Goal: Information Seeking & Learning: Learn about a topic

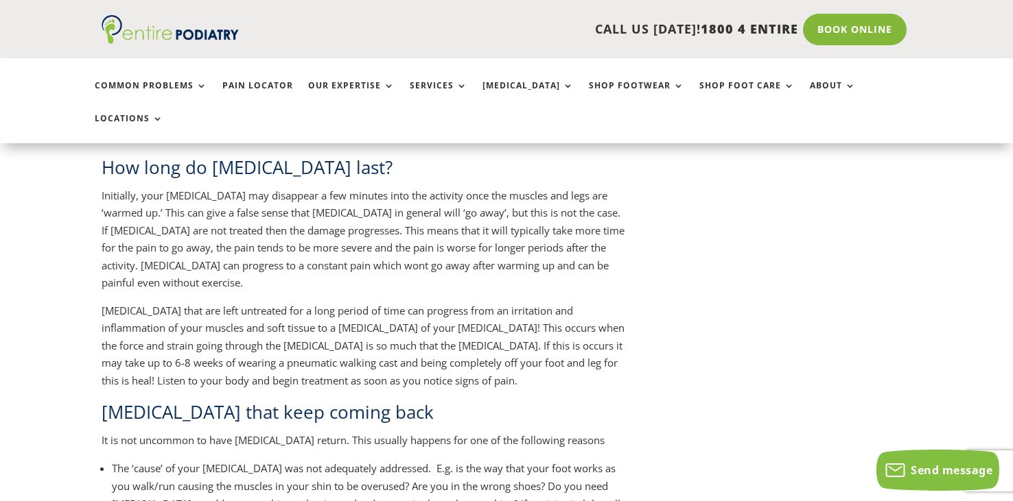
scroll to position [1644, 0]
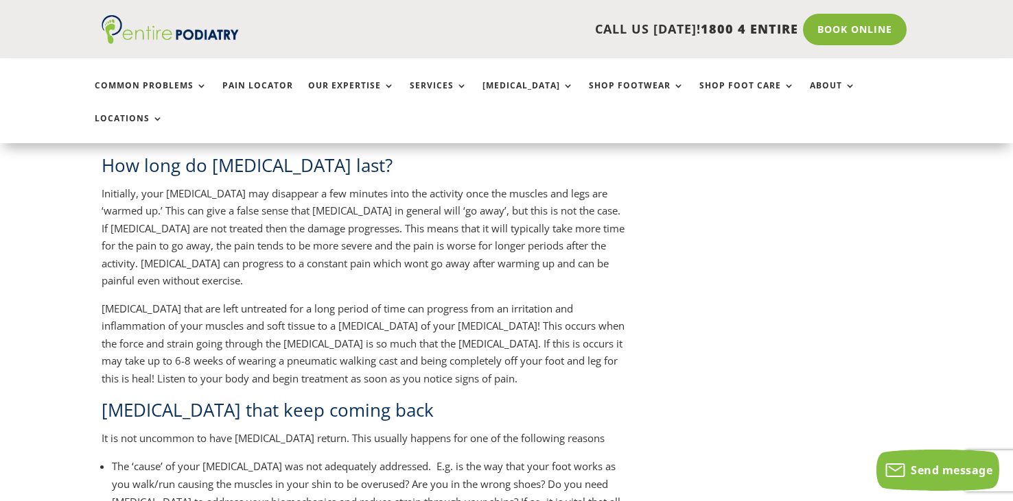
click at [494, 300] on p "[MEDICAL_DATA] that are left untreated for a long period of time can progress f…" at bounding box center [364, 349] width 525 height 98
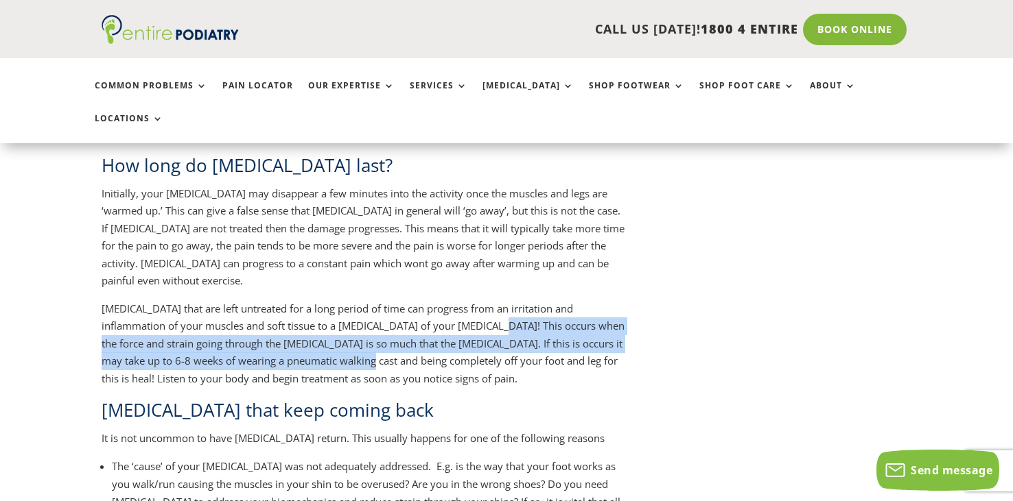
drag, startPoint x: 423, startPoint y: 274, endPoint x: 281, endPoint y: 305, distance: 145.5
click at [281, 305] on p "[MEDICAL_DATA] that are left untreated for a long period of time can progress f…" at bounding box center [364, 349] width 525 height 98
click at [328, 300] on p "[MEDICAL_DATA] that are left untreated for a long period of time can progress f…" at bounding box center [364, 349] width 525 height 98
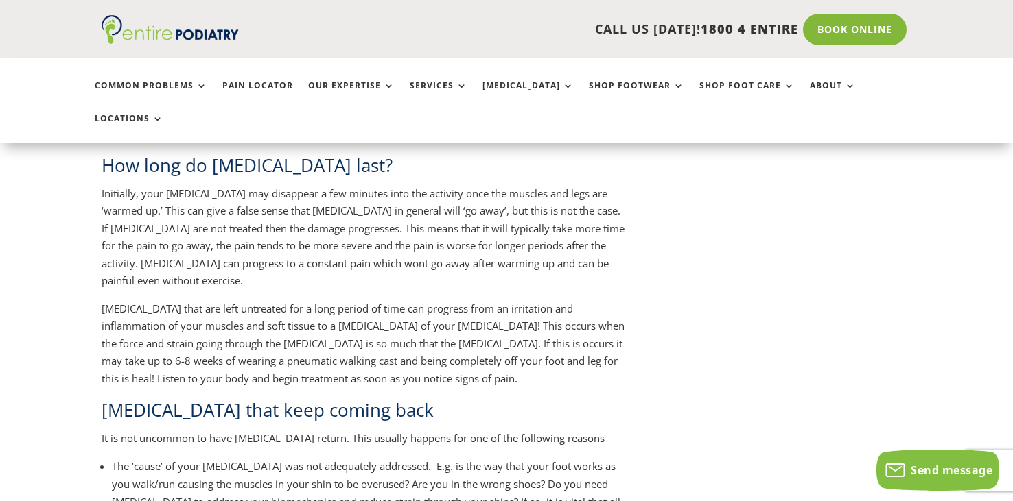
click at [328, 300] on p "[MEDICAL_DATA] that are left untreated for a long period of time can progress f…" at bounding box center [364, 349] width 525 height 98
click at [282, 309] on p "[MEDICAL_DATA] that are left untreated for a long period of time can progress f…" at bounding box center [364, 349] width 525 height 98
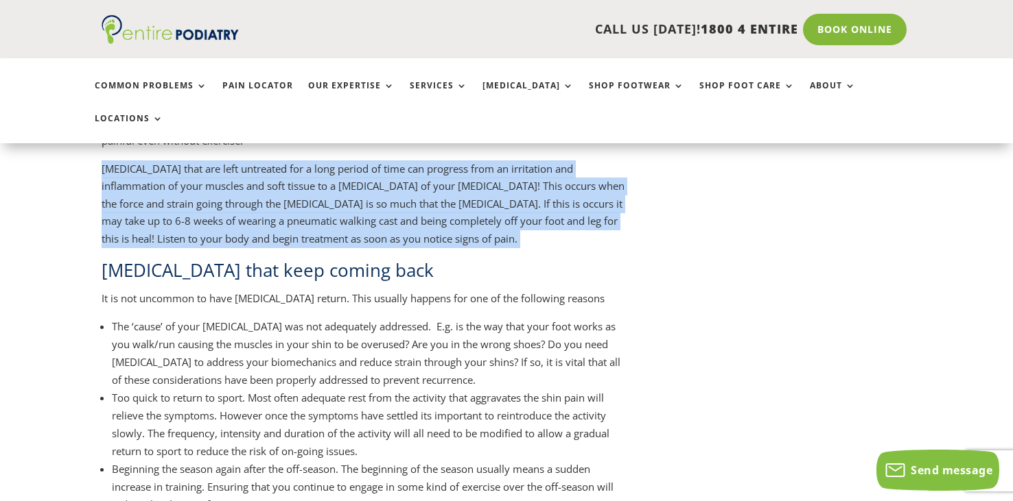
scroll to position [1790, 0]
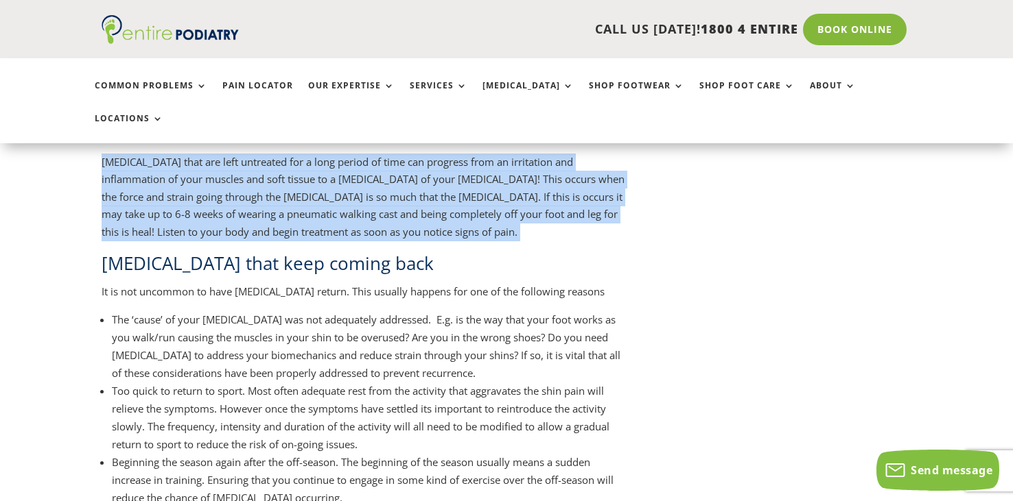
click at [270, 311] on li "The ‘cause’ of your [MEDICAL_DATA] was not adequately addressed. E.g. is the wa…" at bounding box center [369, 346] width 515 height 71
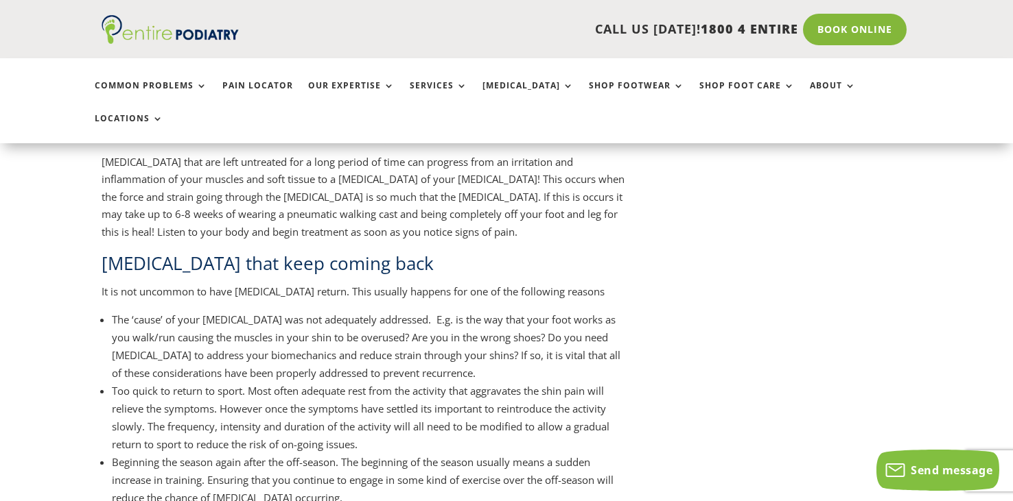
click at [270, 311] on li "The ‘cause’ of your [MEDICAL_DATA] was not adequately addressed. E.g. is the wa…" at bounding box center [369, 346] width 515 height 71
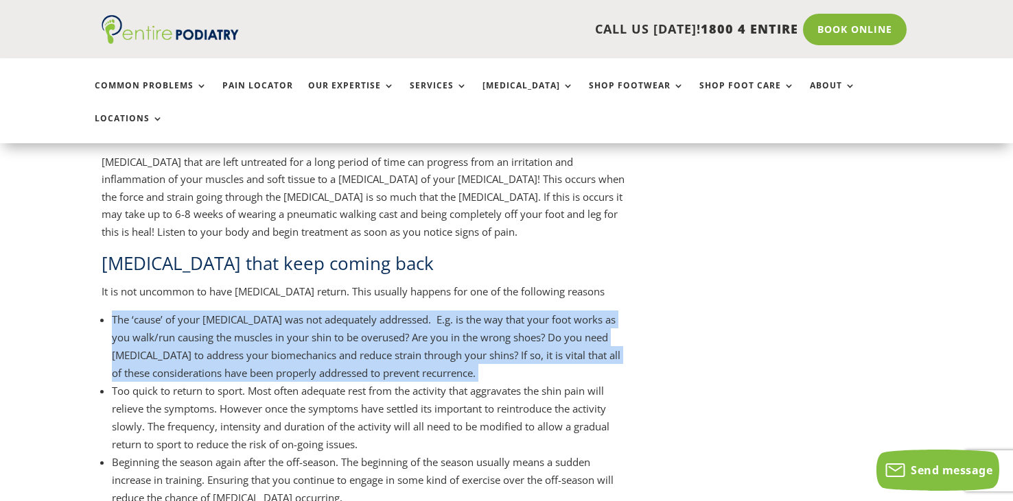
click at [270, 311] on li "The ‘cause’ of your [MEDICAL_DATA] was not adequately addressed. E.g. is the wa…" at bounding box center [369, 346] width 515 height 71
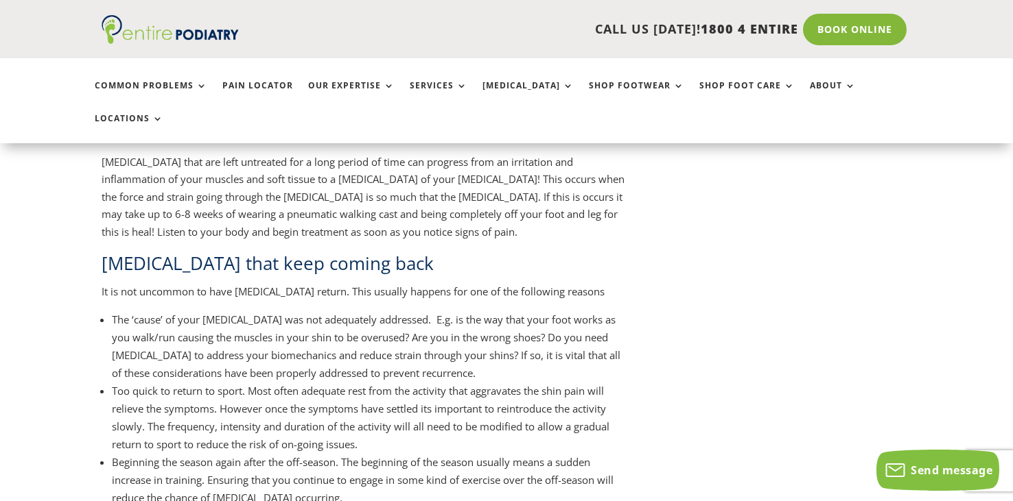
click at [270, 311] on li "The ‘cause’ of your [MEDICAL_DATA] was not adequately addressed. E.g. is the wa…" at bounding box center [369, 346] width 515 height 71
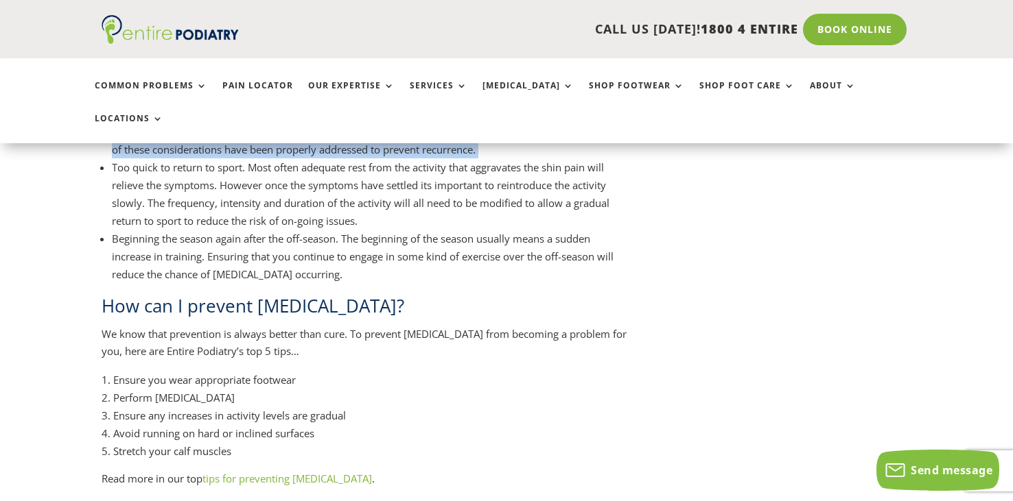
scroll to position [2016, 0]
click at [254, 372] on span "Ensure you wear appropriate footwear" at bounding box center [204, 379] width 182 height 14
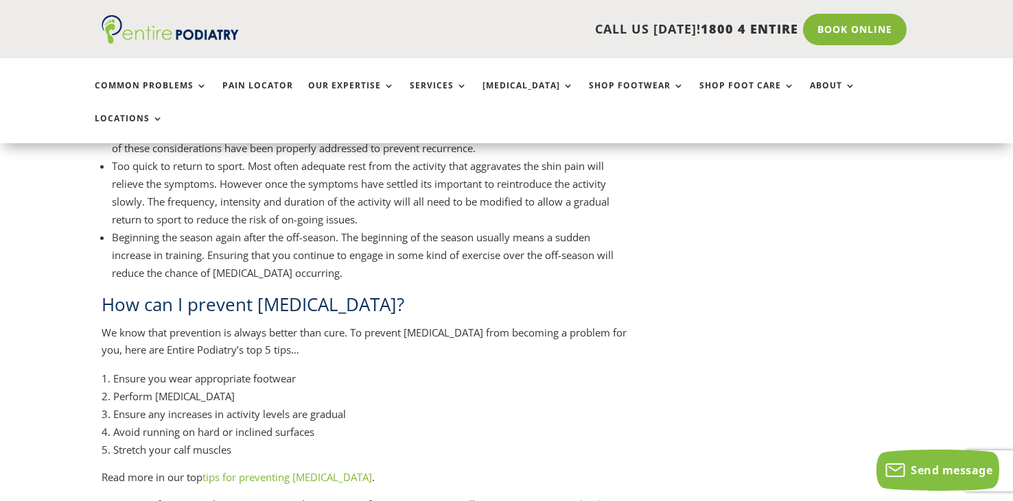
click at [254, 372] on span "Ensure you wear appropriate footwear" at bounding box center [204, 379] width 182 height 14
click at [235, 390] on span "Perform [MEDICAL_DATA]" at bounding box center [173, 397] width 121 height 14
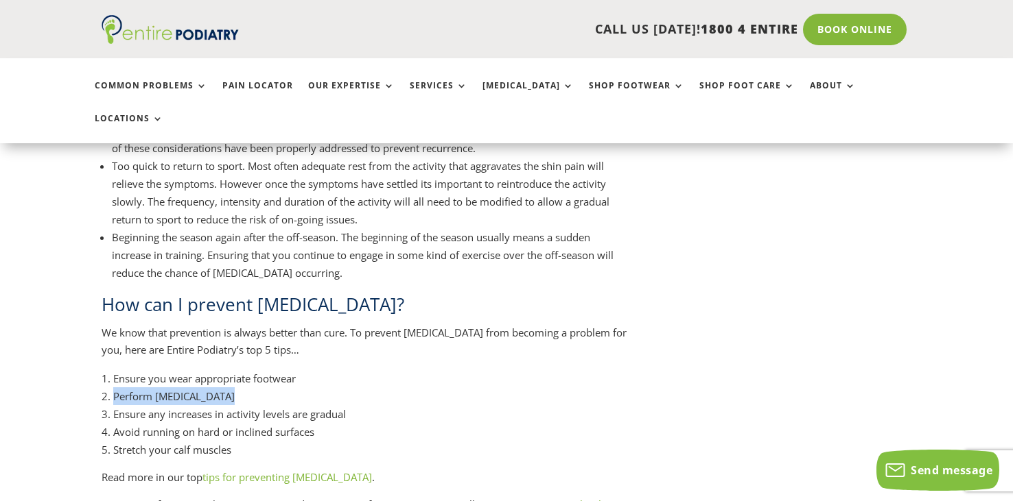
click at [231, 407] on span "Ensure any increases in activity levels are gradual" at bounding box center [229, 414] width 233 height 14
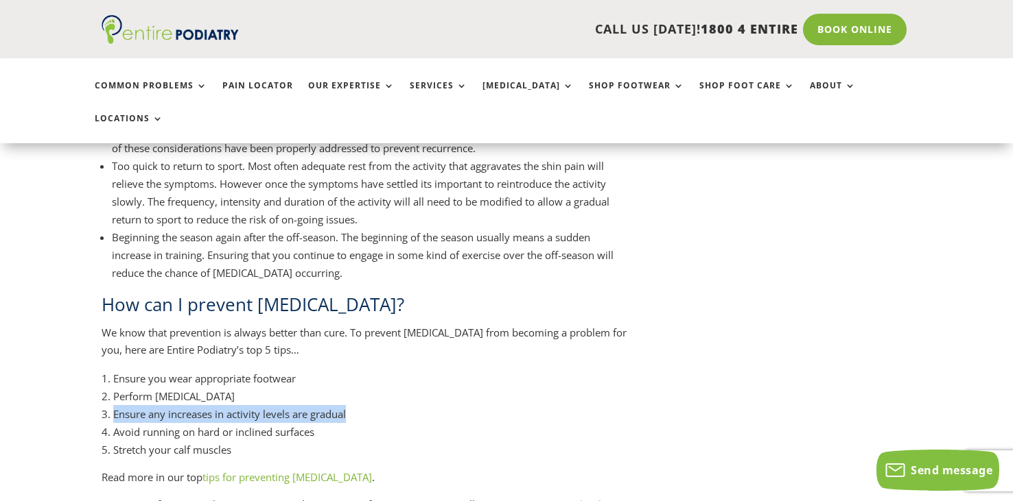
click at [248, 441] on li "Stretch your calf muscles" at bounding box center [364, 450] width 525 height 18
click at [224, 425] on span "Avoid running on hard or inclined surfaces" at bounding box center [213, 432] width 201 height 14
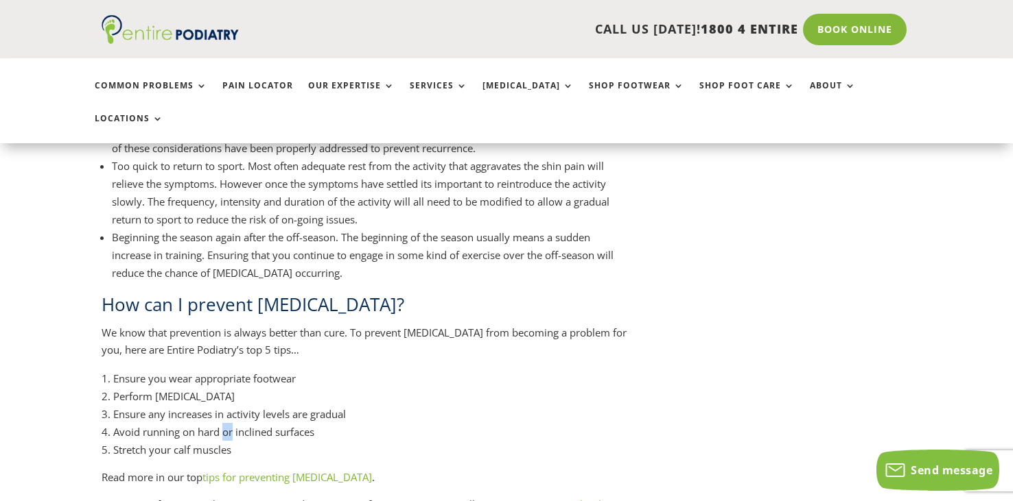
click at [224, 425] on span "Avoid running on hard or inclined surfaces" at bounding box center [213, 432] width 201 height 14
click at [196, 443] on span "Stretch your calf muscles" at bounding box center [172, 450] width 118 height 14
click at [221, 425] on span "Avoid running on hard or inclined surfaces" at bounding box center [213, 432] width 201 height 14
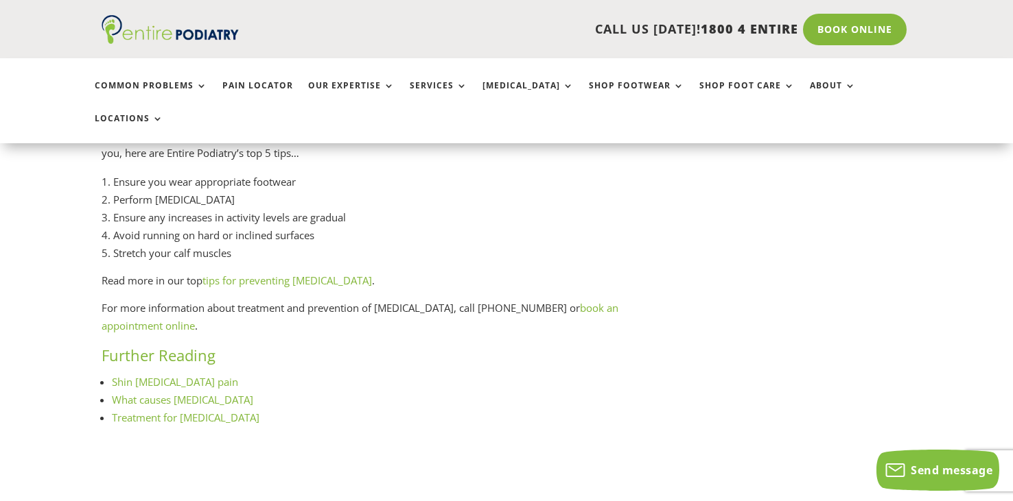
scroll to position [2214, 0]
